Goal: Task Accomplishment & Management: Use online tool/utility

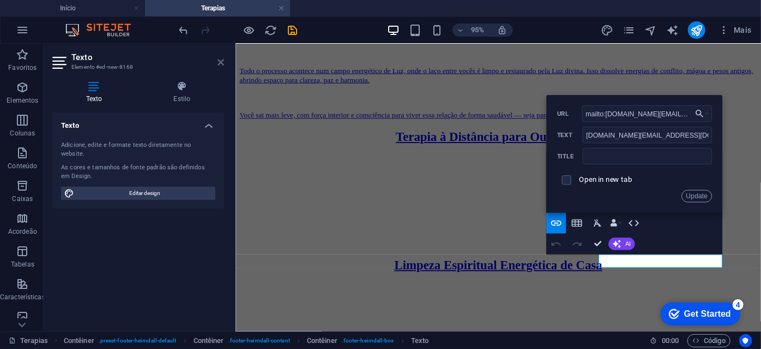
click at [221, 59] on icon at bounding box center [221, 62] width 7 height 9
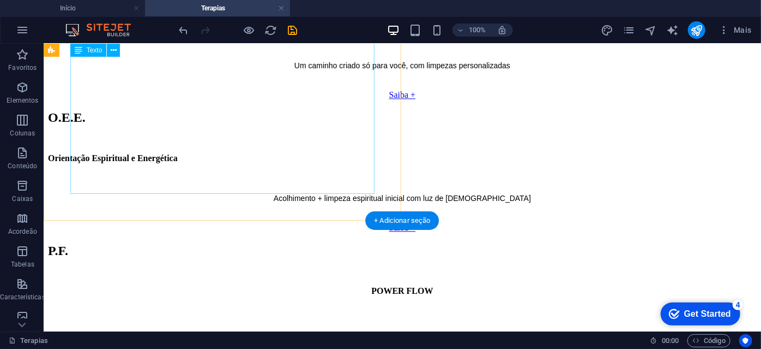
scroll to position [1040, 0]
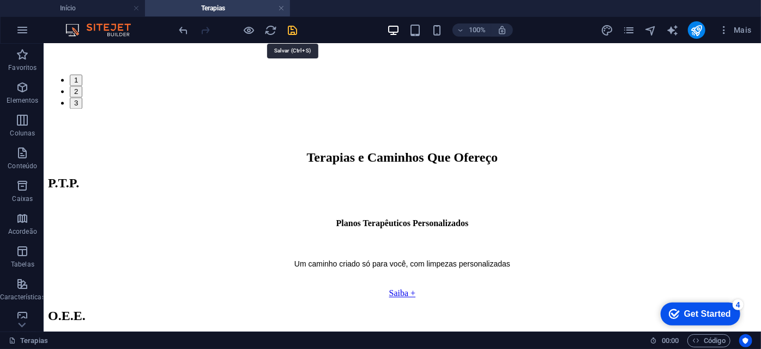
click at [294, 33] on icon "save" at bounding box center [293, 30] width 13 height 13
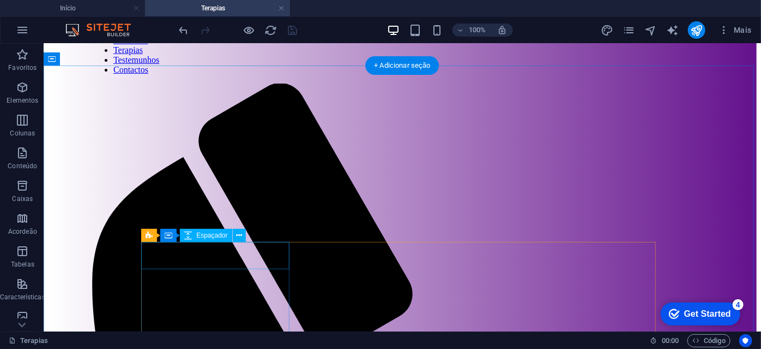
scroll to position [198, 0]
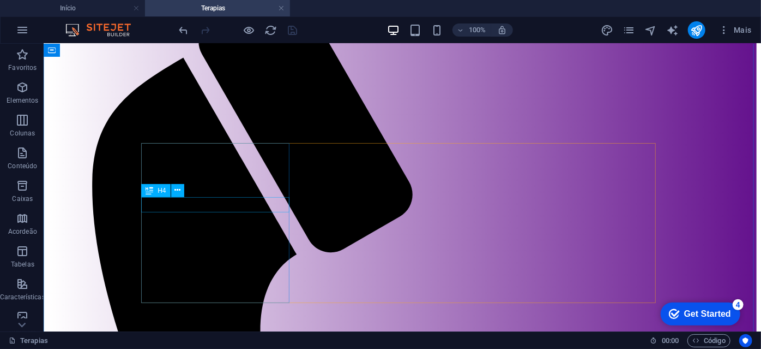
click at [161, 190] on span "H4" at bounding box center [162, 190] width 8 height 7
click at [175, 193] on icon at bounding box center [178, 189] width 6 height 11
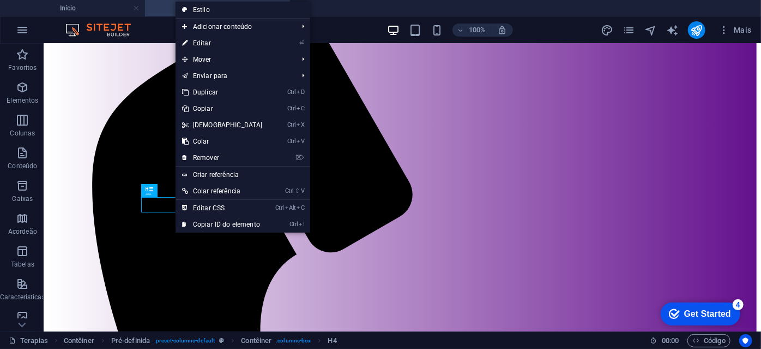
click at [221, 40] on link "⏎ Editar" at bounding box center [223, 43] width 94 height 16
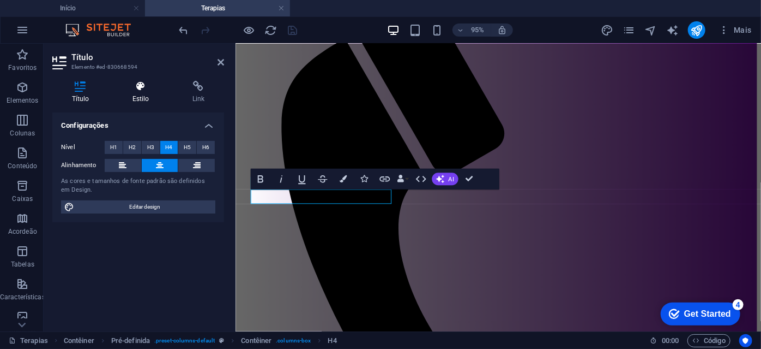
click at [141, 94] on h4 "Estilo" at bounding box center [143, 92] width 60 height 23
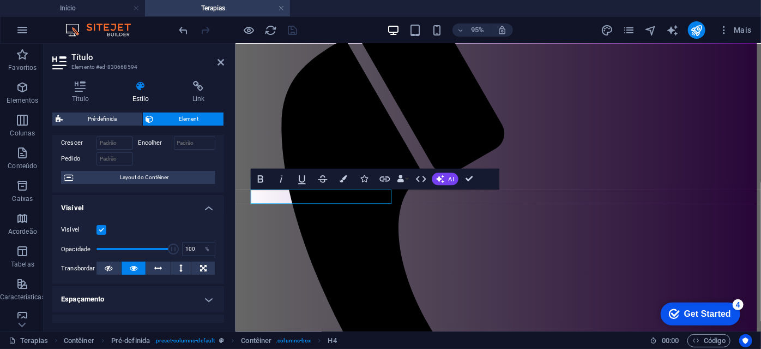
scroll to position [99, 0]
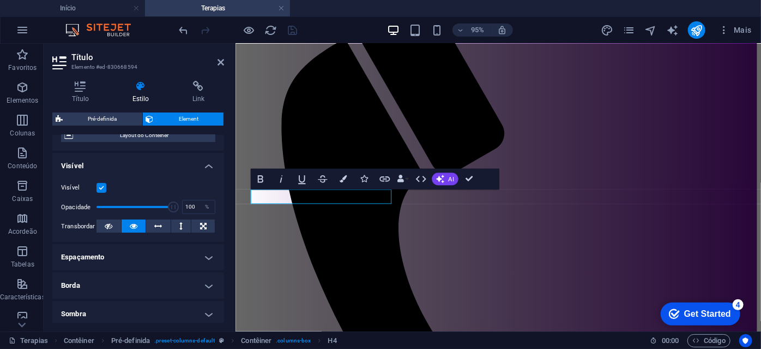
click at [162, 254] on h4 "Espaçamento" at bounding box center [138, 257] width 172 height 26
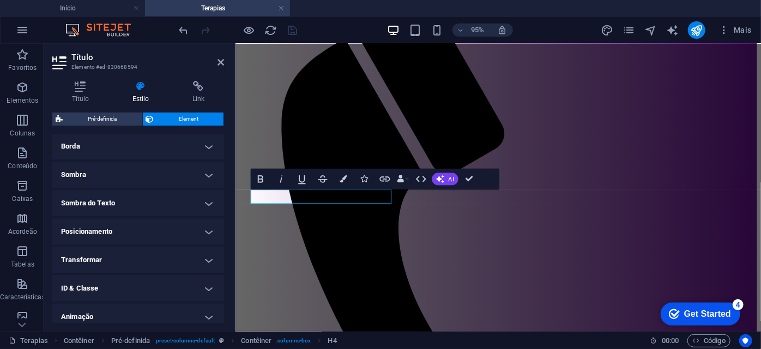
scroll to position [297, 0]
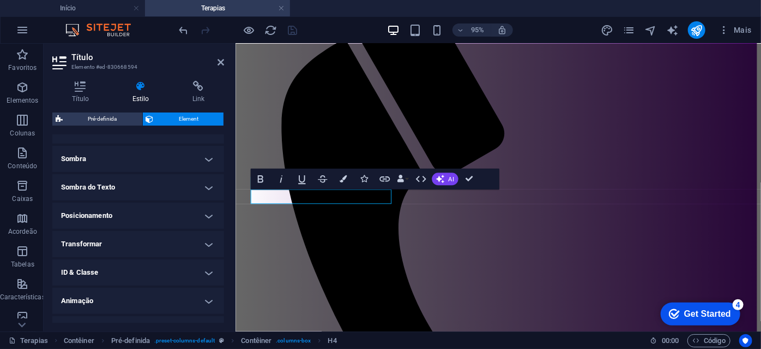
click at [161, 217] on h4 "Posicionamento" at bounding box center [138, 215] width 172 height 26
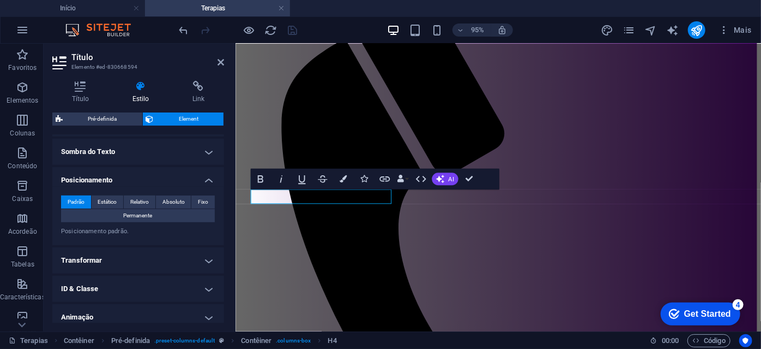
scroll to position [347, 0]
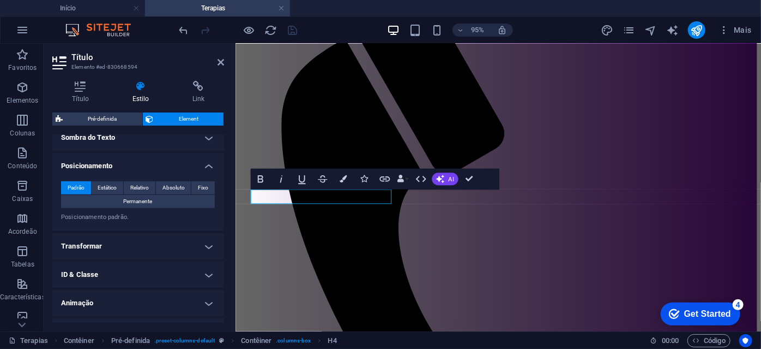
click at [161, 242] on h4 "Transformar" at bounding box center [138, 246] width 172 height 26
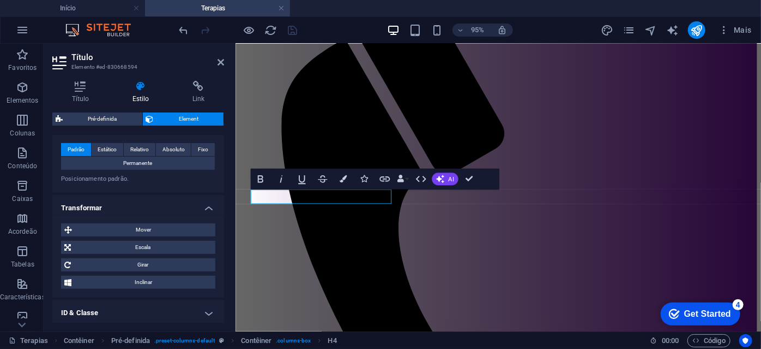
scroll to position [443, 0]
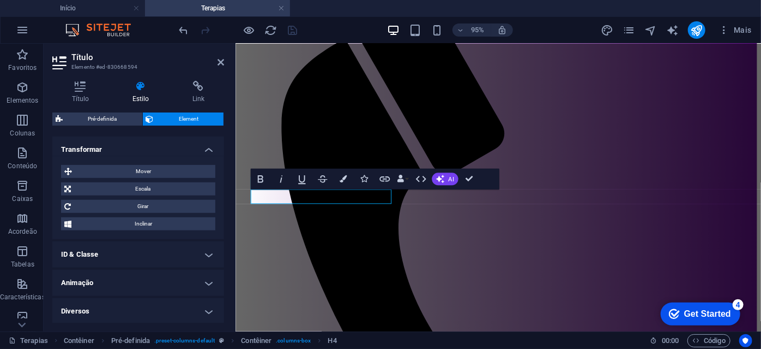
click at [183, 256] on h4 "ID & Classe" at bounding box center [138, 254] width 172 height 26
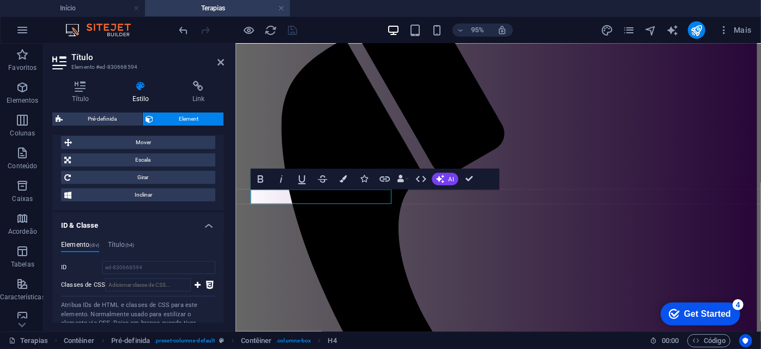
scroll to position [550, 0]
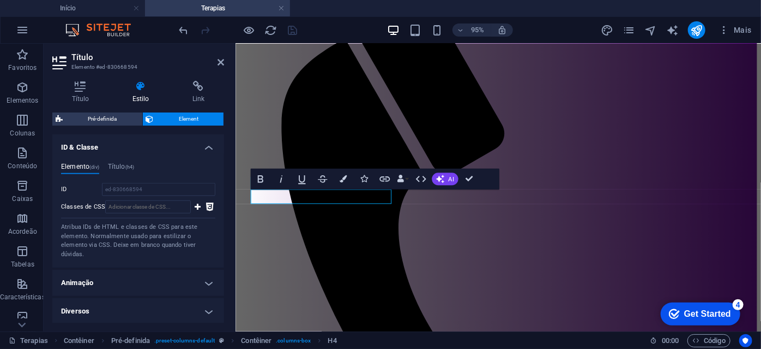
click at [162, 281] on h4 "Animação" at bounding box center [138, 282] width 172 height 26
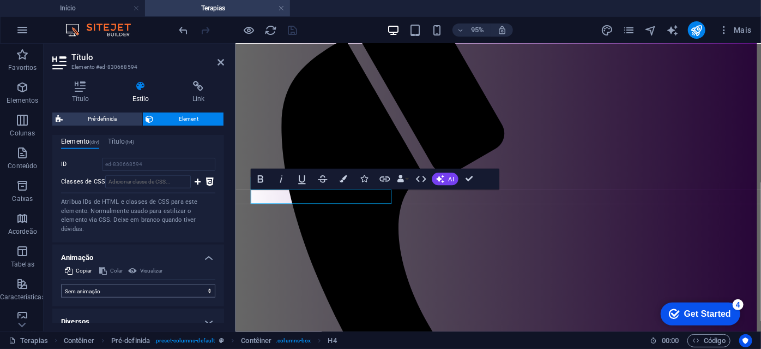
scroll to position [586, 0]
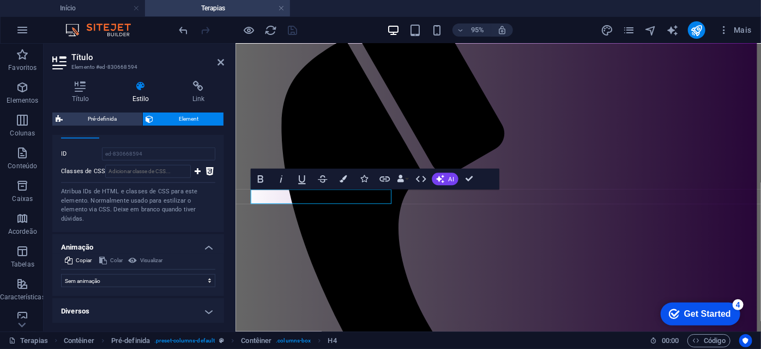
click at [166, 304] on h4 "Diversos" at bounding box center [138, 311] width 172 height 26
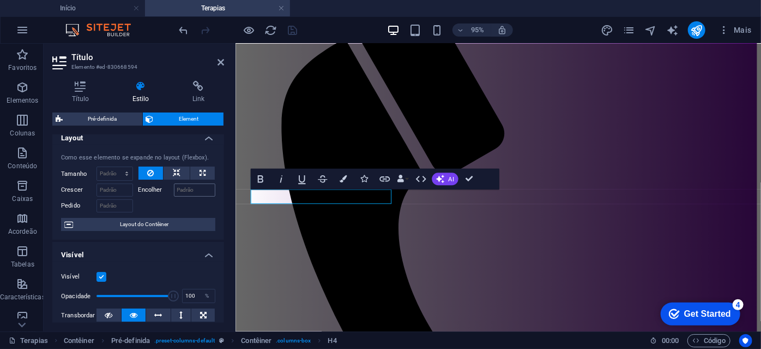
scroll to position [0, 0]
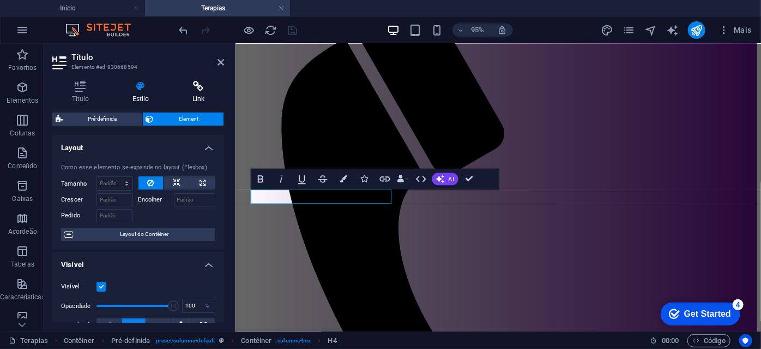
click at [197, 95] on h4 "Link" at bounding box center [198, 92] width 51 height 23
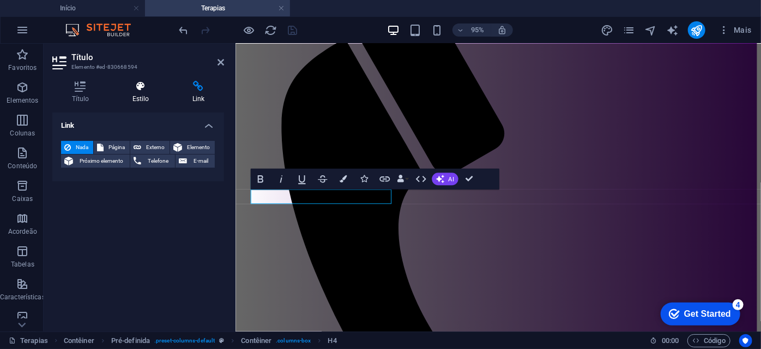
click at [134, 94] on h4 "Estilo" at bounding box center [143, 92] width 60 height 23
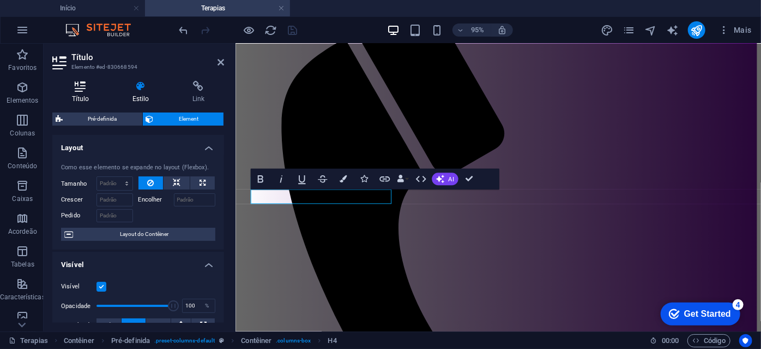
click at [82, 94] on h4 "Título" at bounding box center [82, 92] width 61 height 23
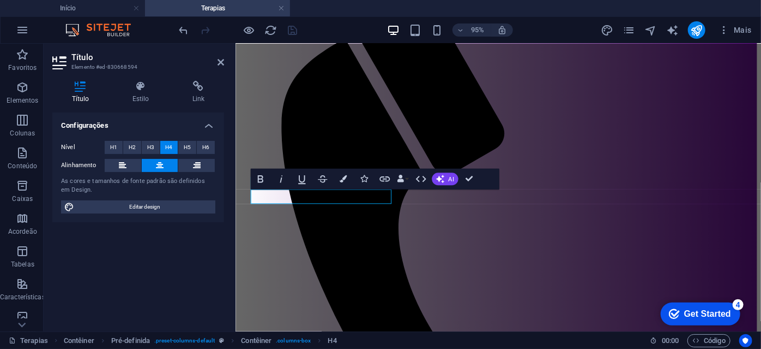
click at [164, 148] on button "H4" at bounding box center [169, 147] width 18 height 13
click at [146, 206] on span "Editar design" at bounding box center [144, 206] width 135 height 13
select select "px"
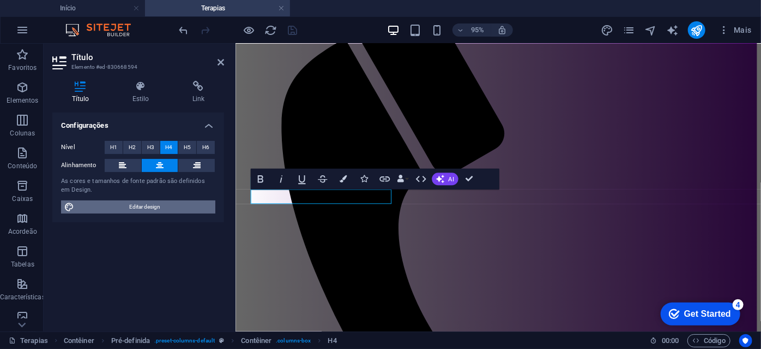
select select "400"
select select "px"
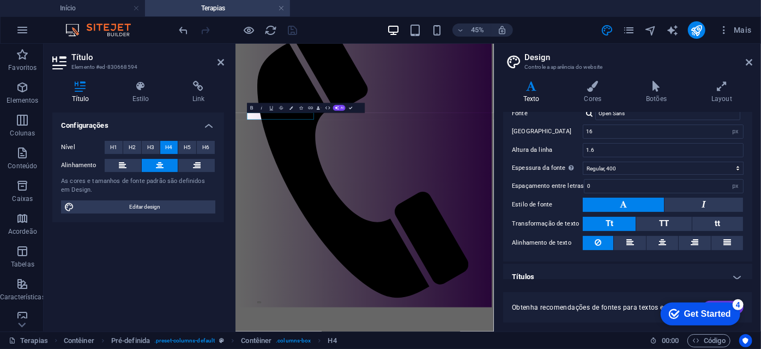
scroll to position [80, 0]
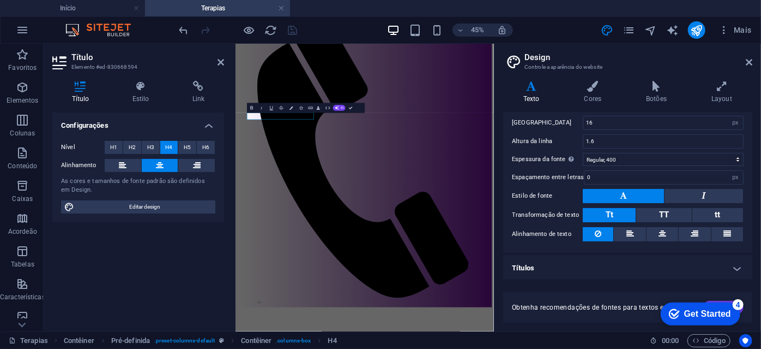
click at [684, 266] on h4 "Títulos" at bounding box center [627, 268] width 249 height 26
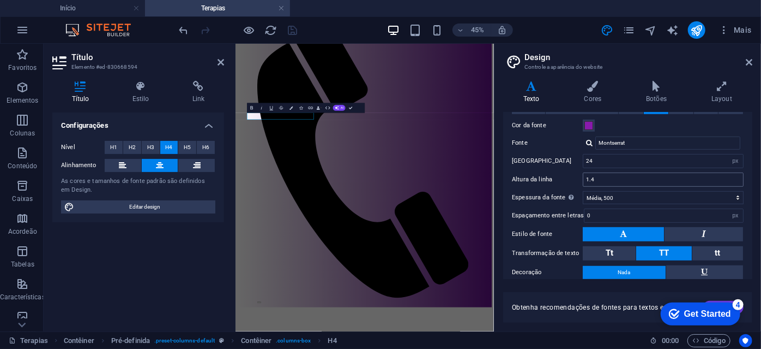
scroll to position [279, 0]
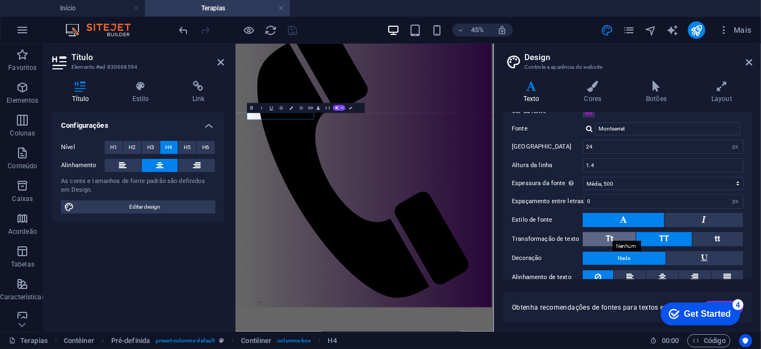
click at [606, 235] on span "Tt" at bounding box center [610, 238] width 8 height 10
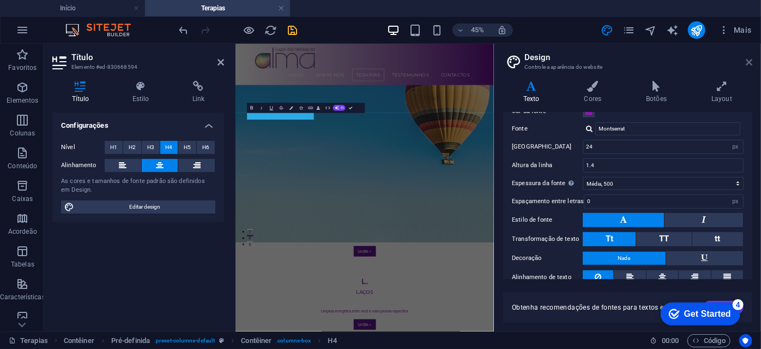
click at [751, 61] on icon at bounding box center [749, 62] width 7 height 9
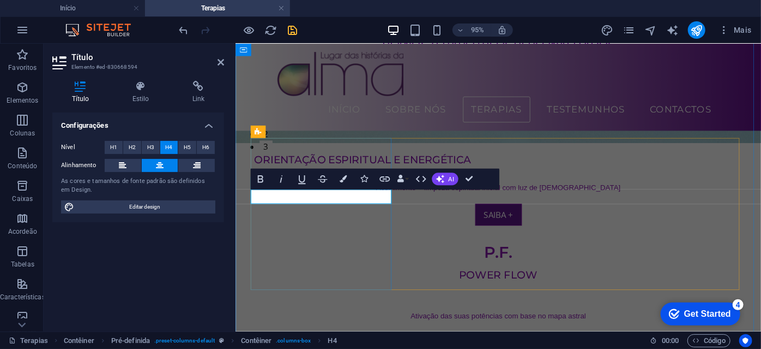
click at [169, 145] on span "H4" at bounding box center [168, 147] width 7 height 13
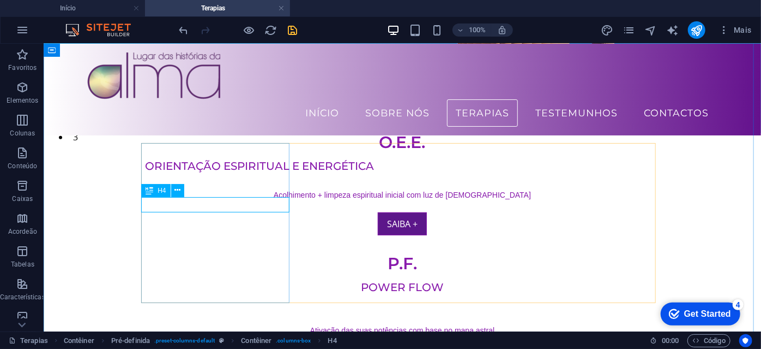
click at [161, 191] on span "H4" at bounding box center [162, 190] width 8 height 7
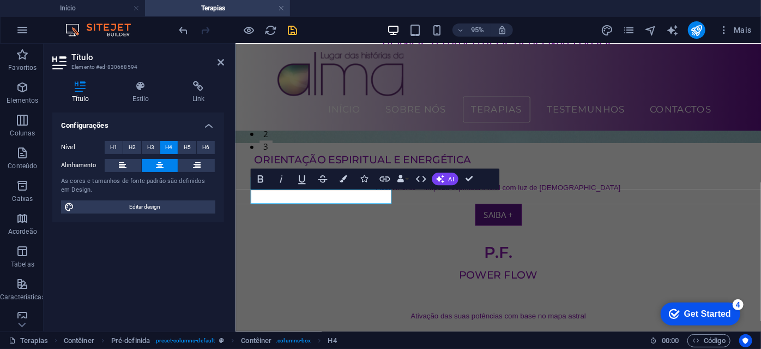
click at [165, 146] on button "H4" at bounding box center [169, 147] width 18 height 13
click at [150, 207] on span "Editar design" at bounding box center [144, 206] width 135 height 13
select select "px"
select select "400"
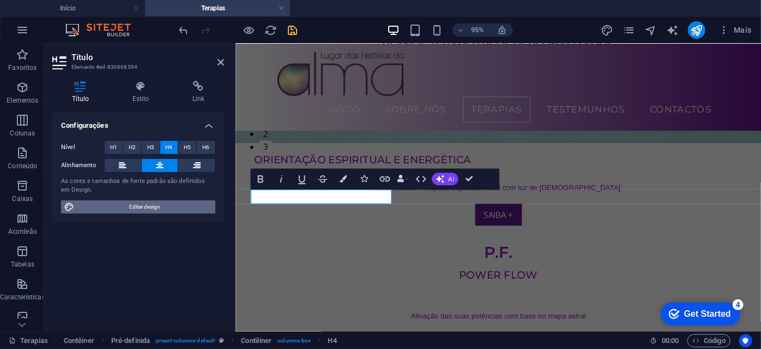
select select "px"
select select "500"
select select "px"
select select "rem"
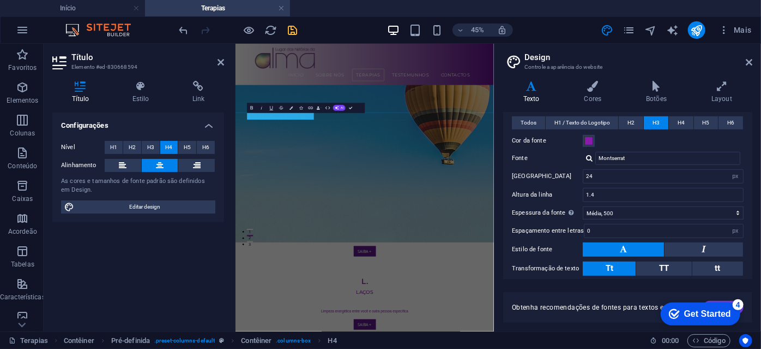
scroll to position [211, 0]
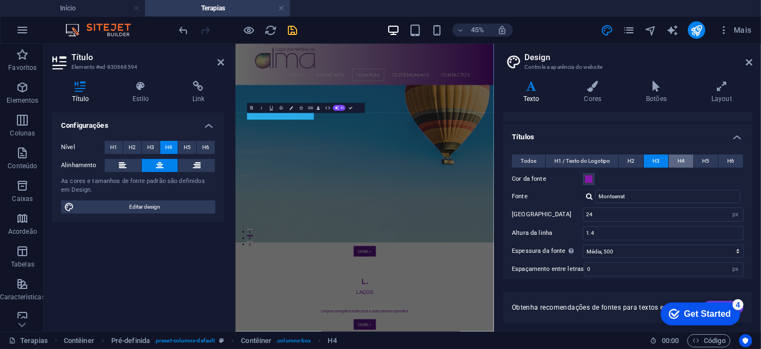
click at [674, 158] on button "H4" at bounding box center [681, 160] width 25 height 13
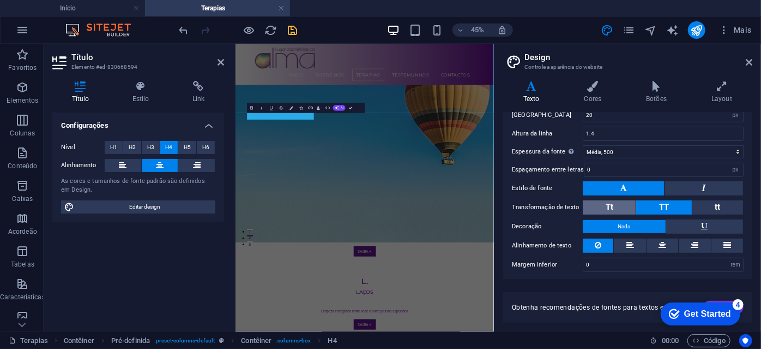
click at [615, 205] on button "Tt" at bounding box center [609, 207] width 53 height 14
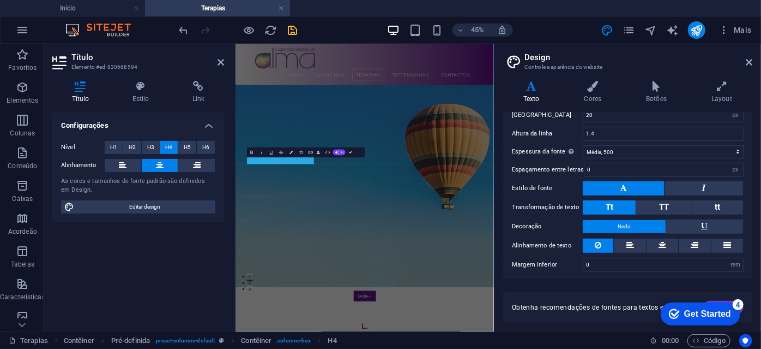
click at [614, 202] on button "Tt" at bounding box center [609, 207] width 53 height 14
click at [616, 209] on button "Tt" at bounding box center [609, 207] width 53 height 14
click at [602, 93] on h4 "Cores" at bounding box center [596, 92] width 62 height 23
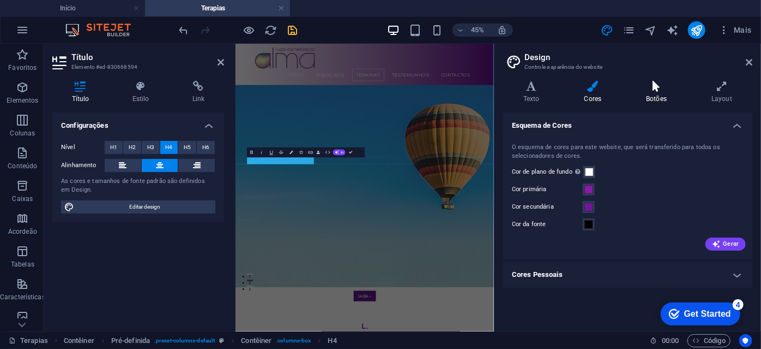
click at [663, 100] on h4 "Botões" at bounding box center [658, 92] width 65 height 23
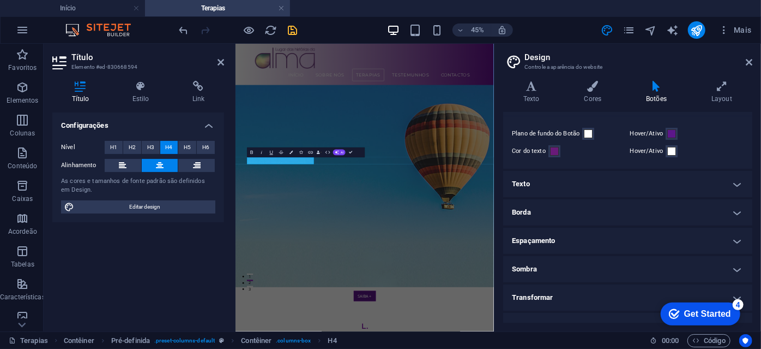
scroll to position [47, 0]
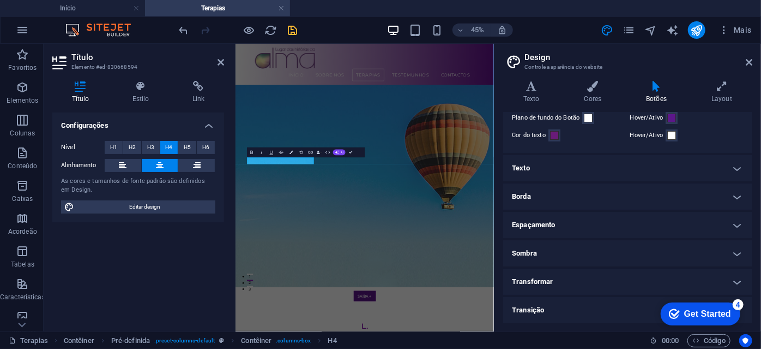
click at [574, 163] on h4 "Texto" at bounding box center [627, 168] width 249 height 26
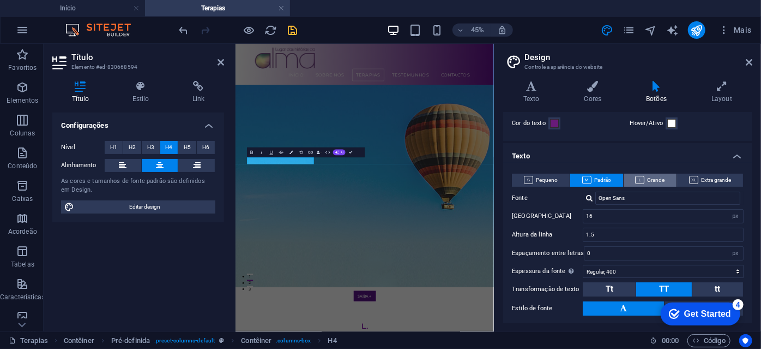
scroll to position [148, 0]
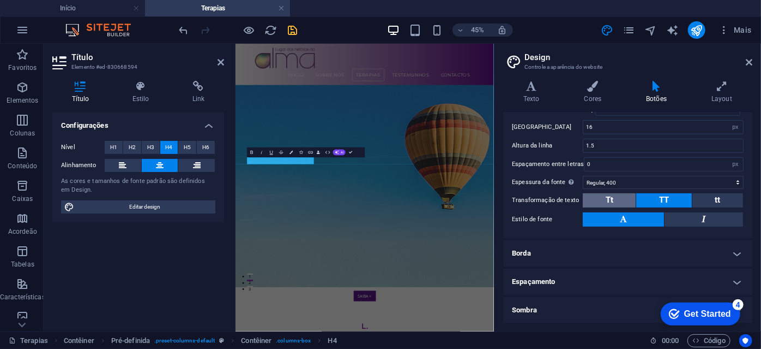
click at [618, 196] on button "Tt" at bounding box center [609, 200] width 53 height 14
click at [749, 65] on icon at bounding box center [749, 62] width 7 height 9
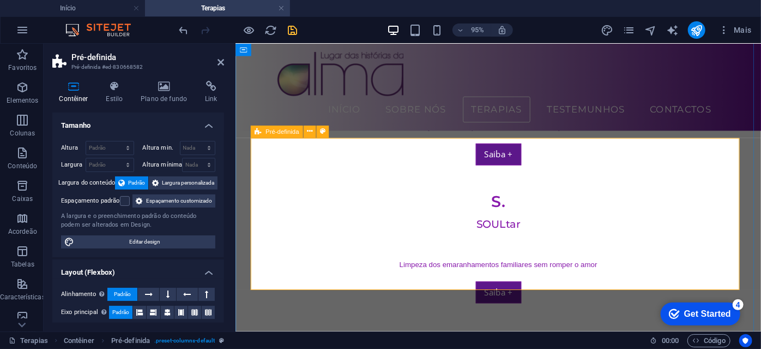
scroll to position [198, 0]
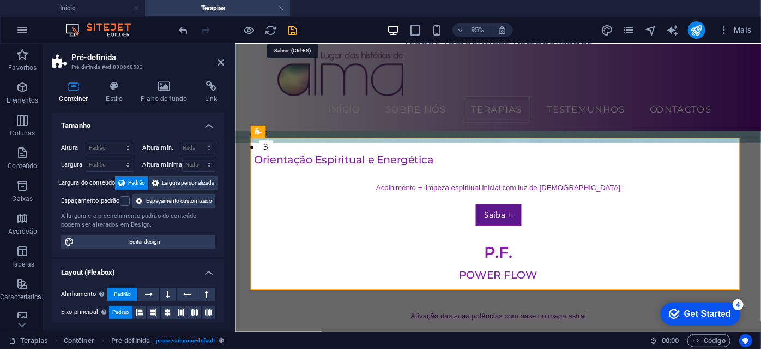
click at [293, 26] on icon "save" at bounding box center [293, 30] width 13 height 13
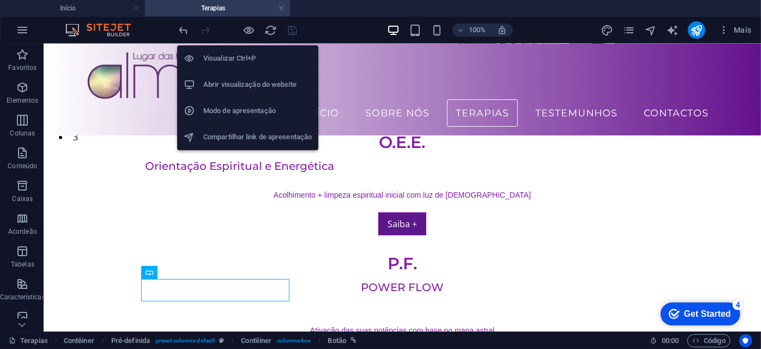
click at [243, 85] on h6 "Abrir visualização do website" at bounding box center [257, 84] width 109 height 13
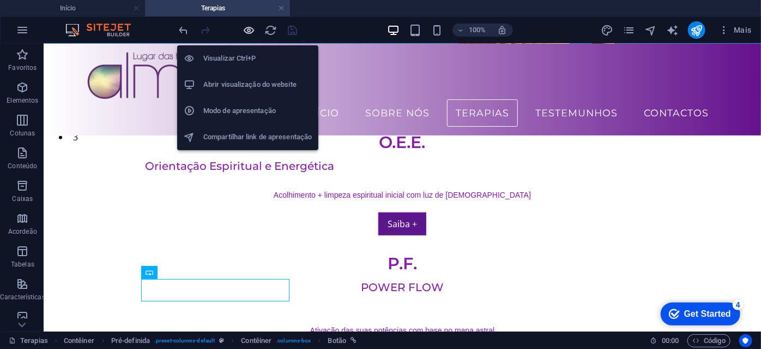
click at [246, 32] on icon "button" at bounding box center [249, 30] width 13 height 13
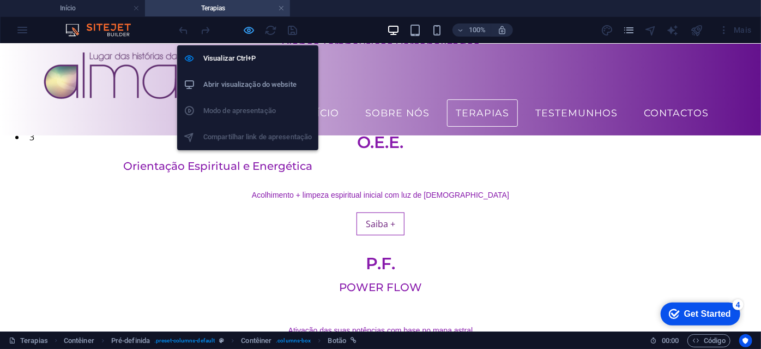
click at [247, 30] on icon "button" at bounding box center [249, 30] width 13 height 13
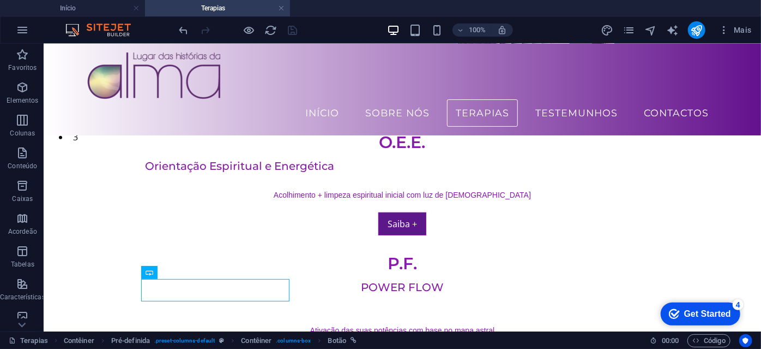
click at [297, 33] on div at bounding box center [238, 29] width 122 height 17
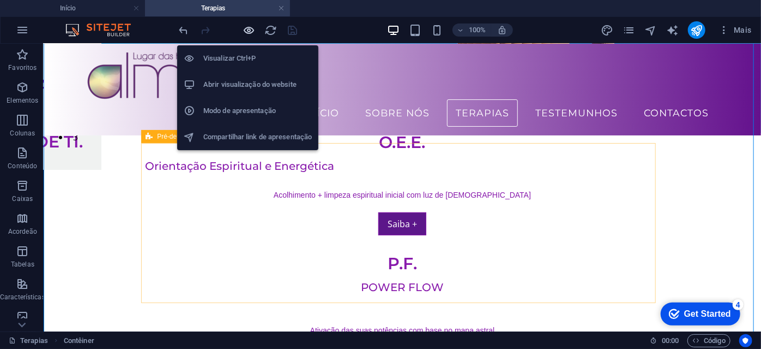
click at [255, 33] on span "button" at bounding box center [249, 30] width 13 height 13
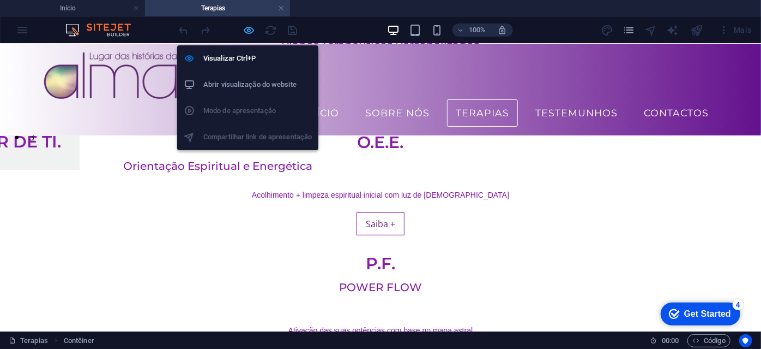
click at [247, 31] on icon "button" at bounding box center [249, 30] width 13 height 13
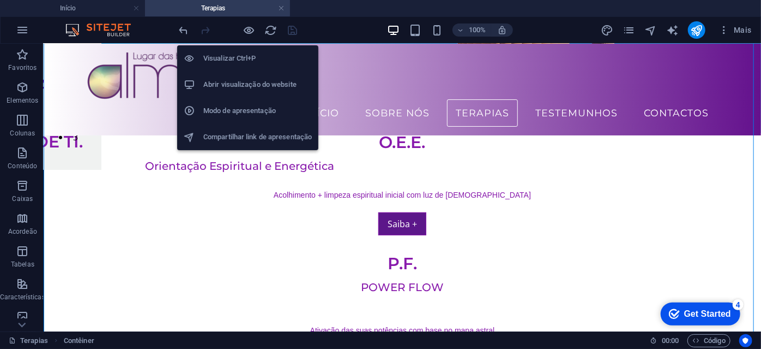
click at [226, 105] on h6 "Modo de apresentação" at bounding box center [257, 110] width 109 height 13
click at [237, 106] on h6 "Modo de apresentação" at bounding box center [257, 110] width 109 height 13
click at [245, 84] on h6 "Abrir visualização do website" at bounding box center [257, 84] width 109 height 13
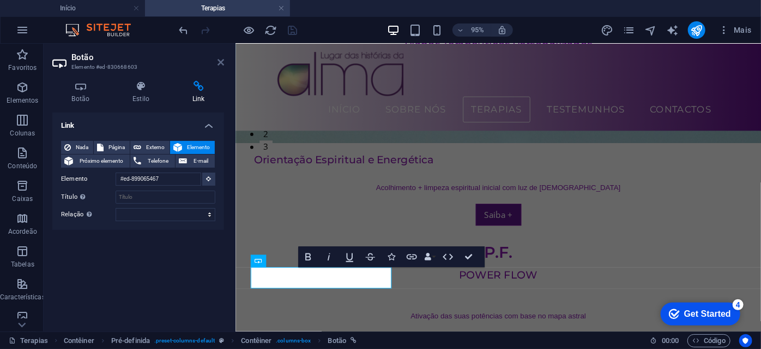
drag, startPoint x: 221, startPoint y: 59, endPoint x: 249, endPoint y: 124, distance: 70.4
click at [221, 59] on icon at bounding box center [221, 62] width 7 height 9
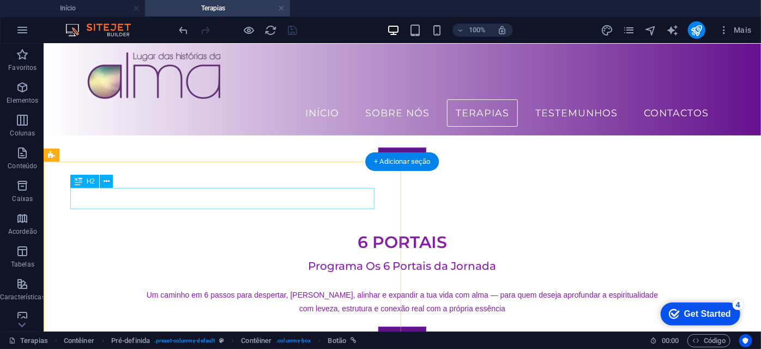
scroll to position [1544, 0]
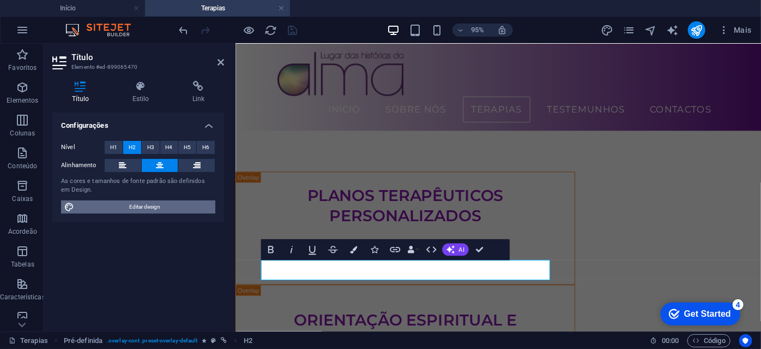
click at [149, 211] on span "Editar design" at bounding box center [144, 206] width 135 height 13
select select "px"
select select "400"
select select "px"
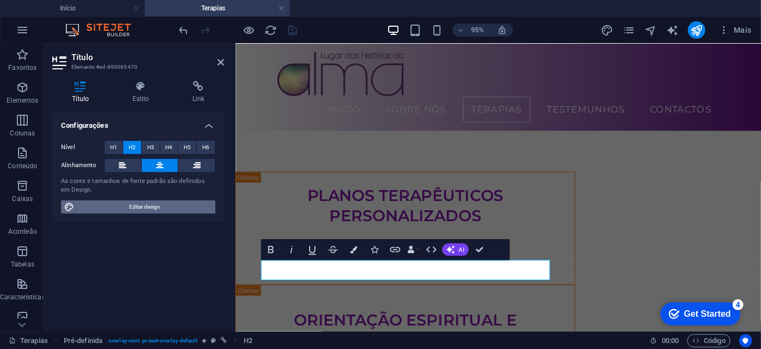
select select "500"
select select "px"
select select "rem"
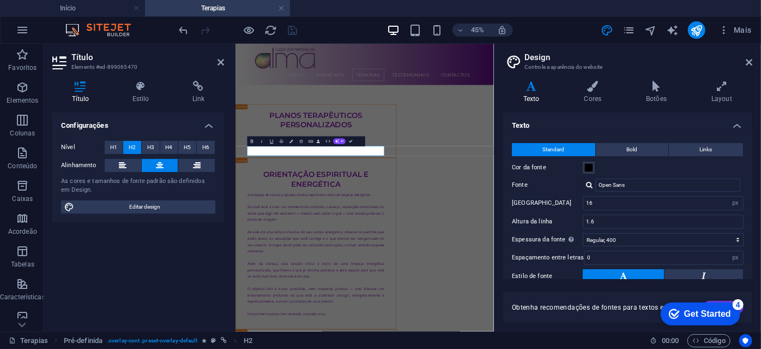
scroll to position [148, 0]
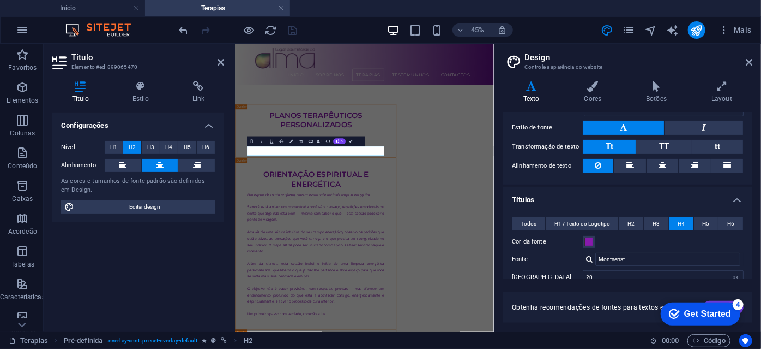
click at [615, 141] on button "Tt" at bounding box center [609, 147] width 53 height 14
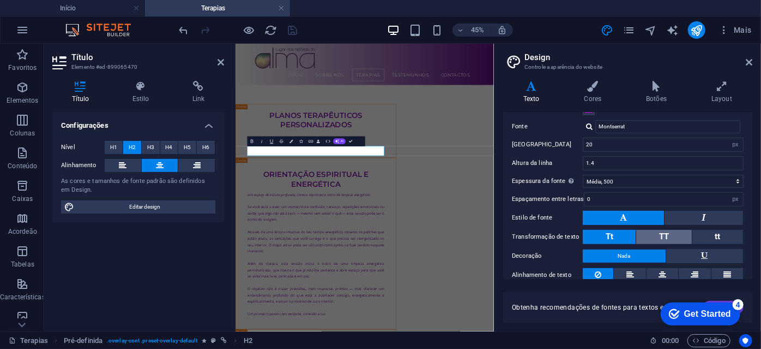
scroll to position [297, 0]
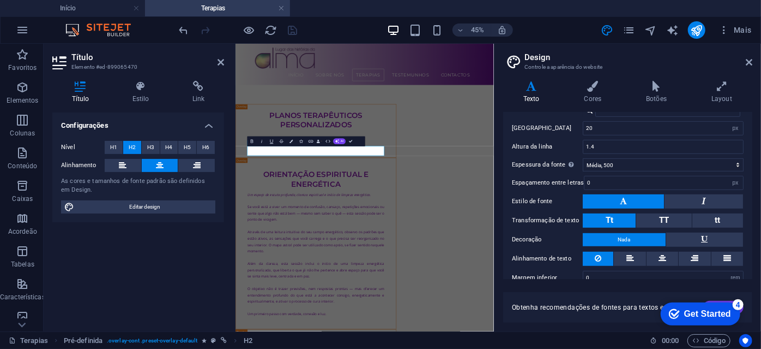
click at [620, 217] on button "Tt" at bounding box center [609, 220] width 53 height 14
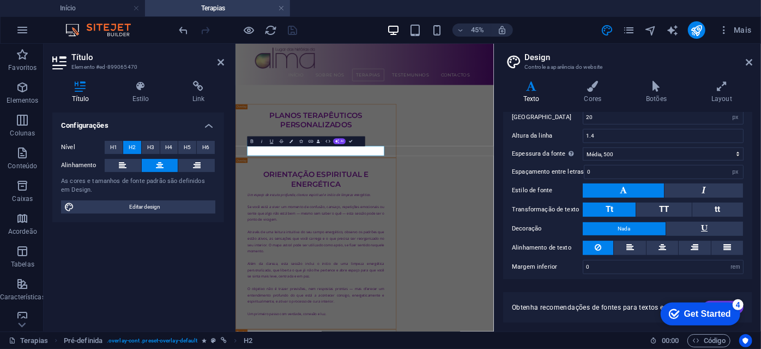
scroll to position [310, 0]
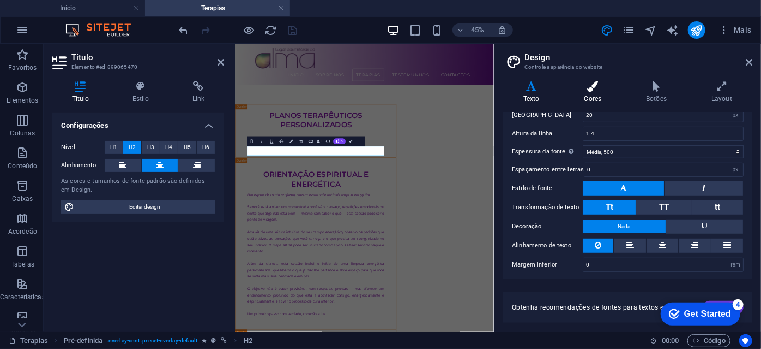
click at [599, 87] on icon at bounding box center [594, 86] width 58 height 11
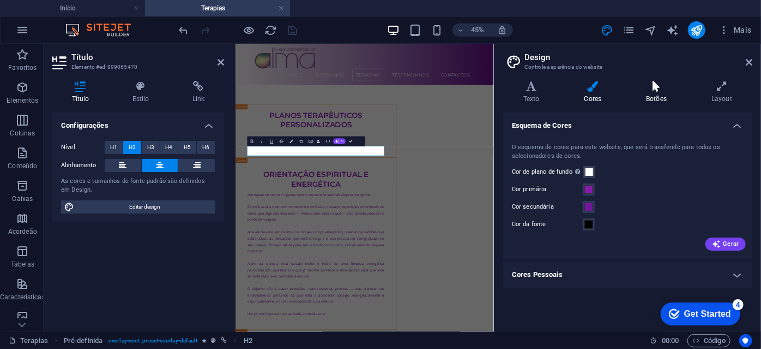
click at [650, 94] on h4 "Botões" at bounding box center [658, 92] width 65 height 23
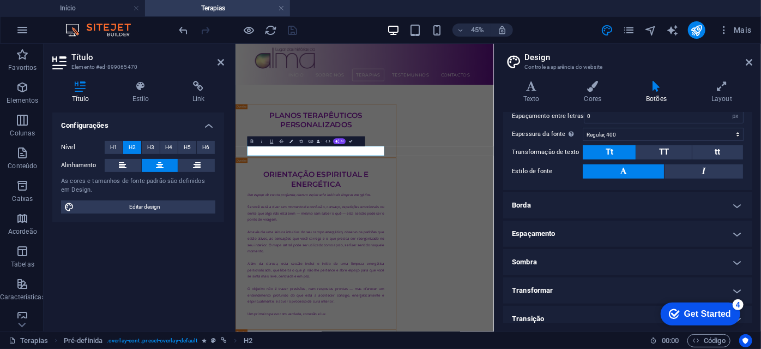
scroll to position [198, 0]
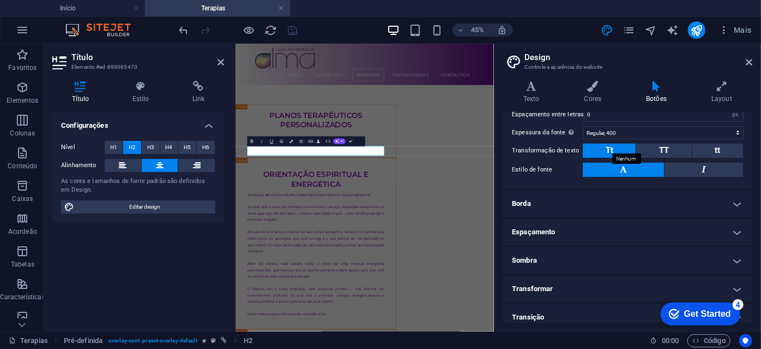
click at [607, 148] on span "Tt" at bounding box center [610, 150] width 8 height 10
click at [747, 62] on icon at bounding box center [749, 62] width 7 height 9
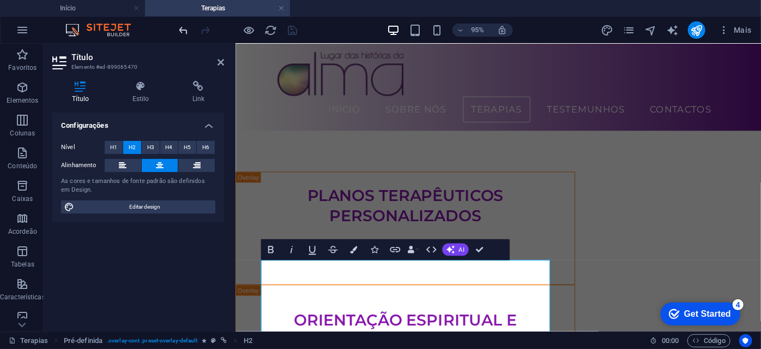
click at [183, 30] on icon "undo" at bounding box center [184, 30] width 13 height 13
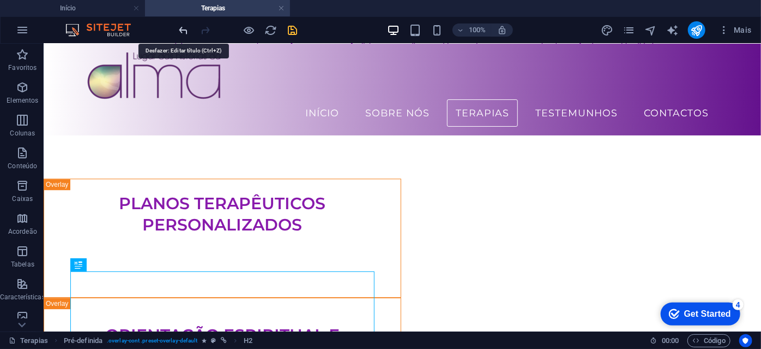
click at [180, 27] on icon "undo" at bounding box center [184, 30] width 13 height 13
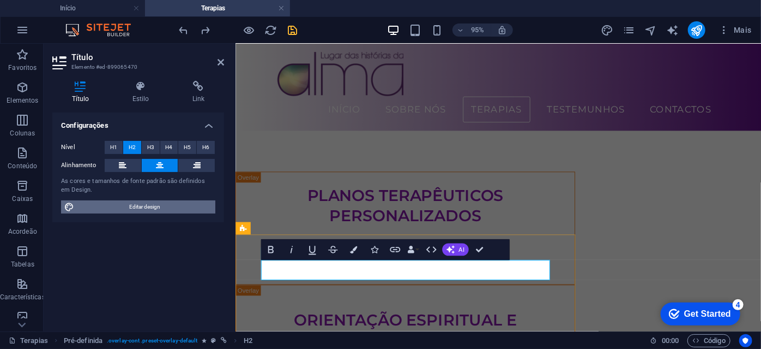
drag, startPoint x: 172, startPoint y: 239, endPoint x: 140, endPoint y: 206, distance: 46.3
click at [140, 206] on span "Editar design" at bounding box center [144, 206] width 135 height 13
select select "px"
select select "400"
select select "px"
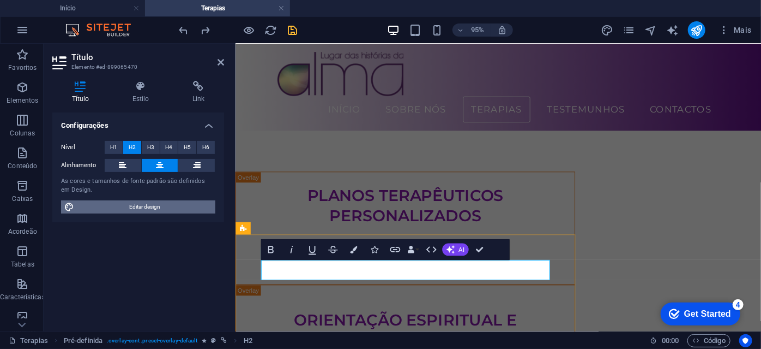
select select "px"
select select "500"
select select "px"
select select "rem"
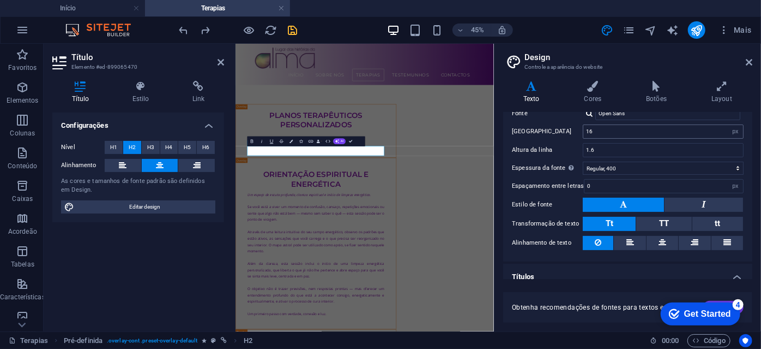
scroll to position [148, 0]
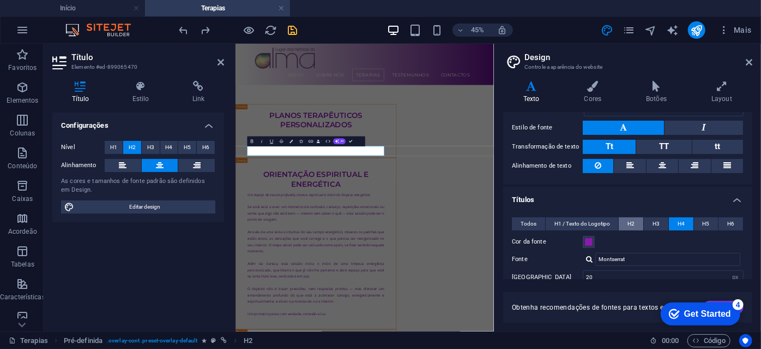
click at [621, 219] on button "H2" at bounding box center [631, 223] width 25 height 13
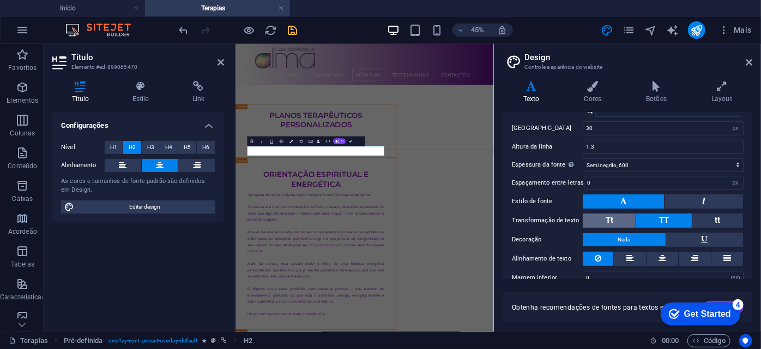
click at [615, 216] on button "Tt" at bounding box center [609, 220] width 53 height 14
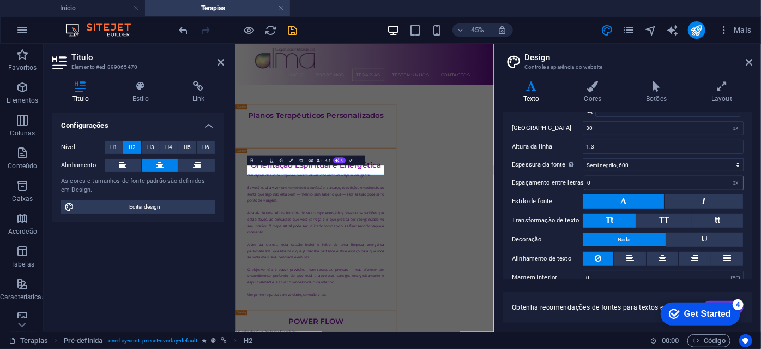
scroll to position [1501, 0]
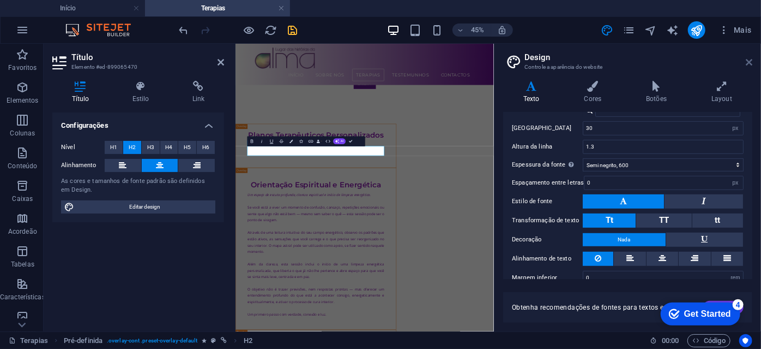
drag, startPoint x: 747, startPoint y: 63, endPoint x: 529, endPoint y: 21, distance: 222.8
click at [747, 63] on icon at bounding box center [749, 62] width 7 height 9
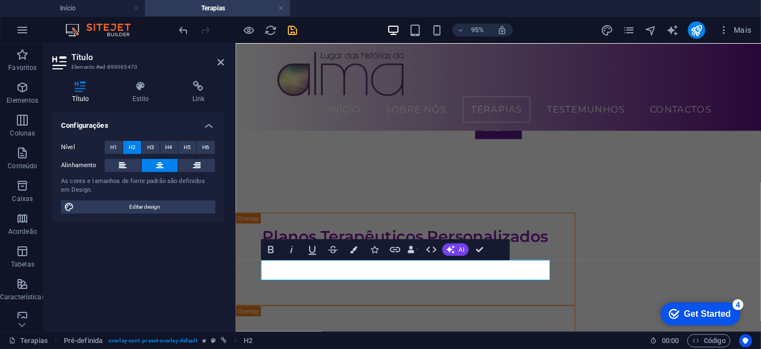
drag, startPoint x: 482, startPoint y: 250, endPoint x: 442, endPoint y: 207, distance: 58.6
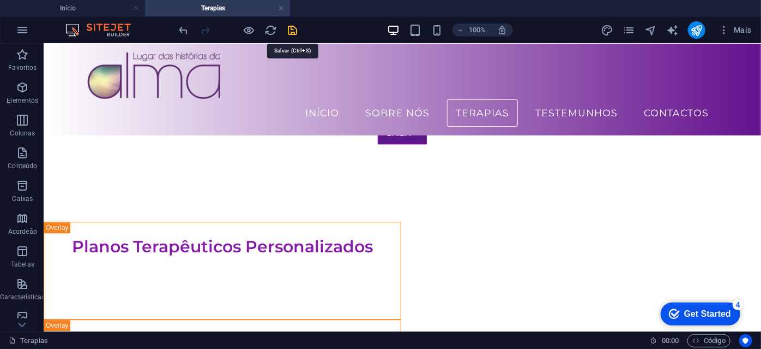
click at [298, 33] on icon "save" at bounding box center [293, 30] width 13 height 13
